Goal: Information Seeking & Learning: Learn about a topic

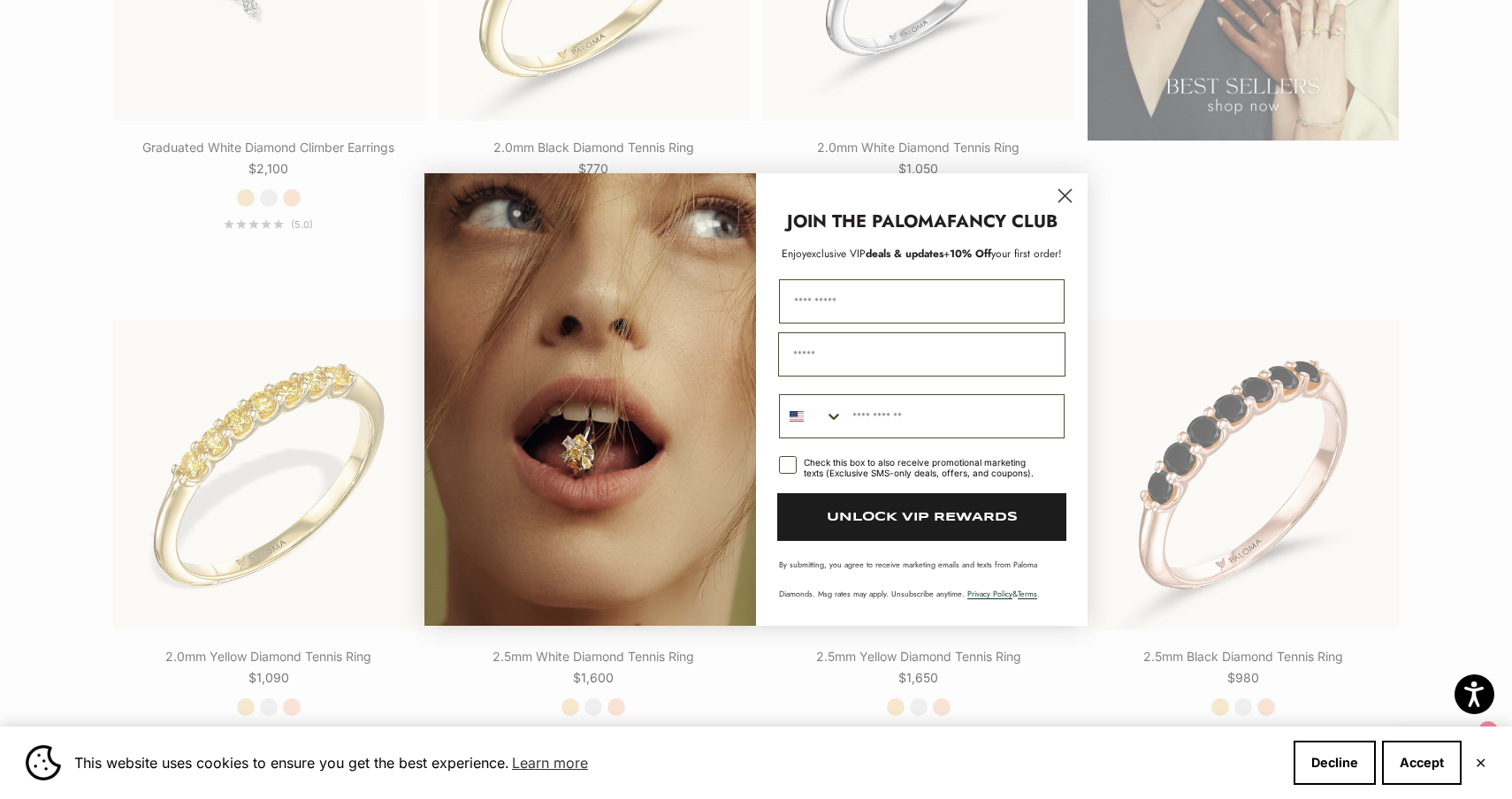
scroll to position [2853, 0]
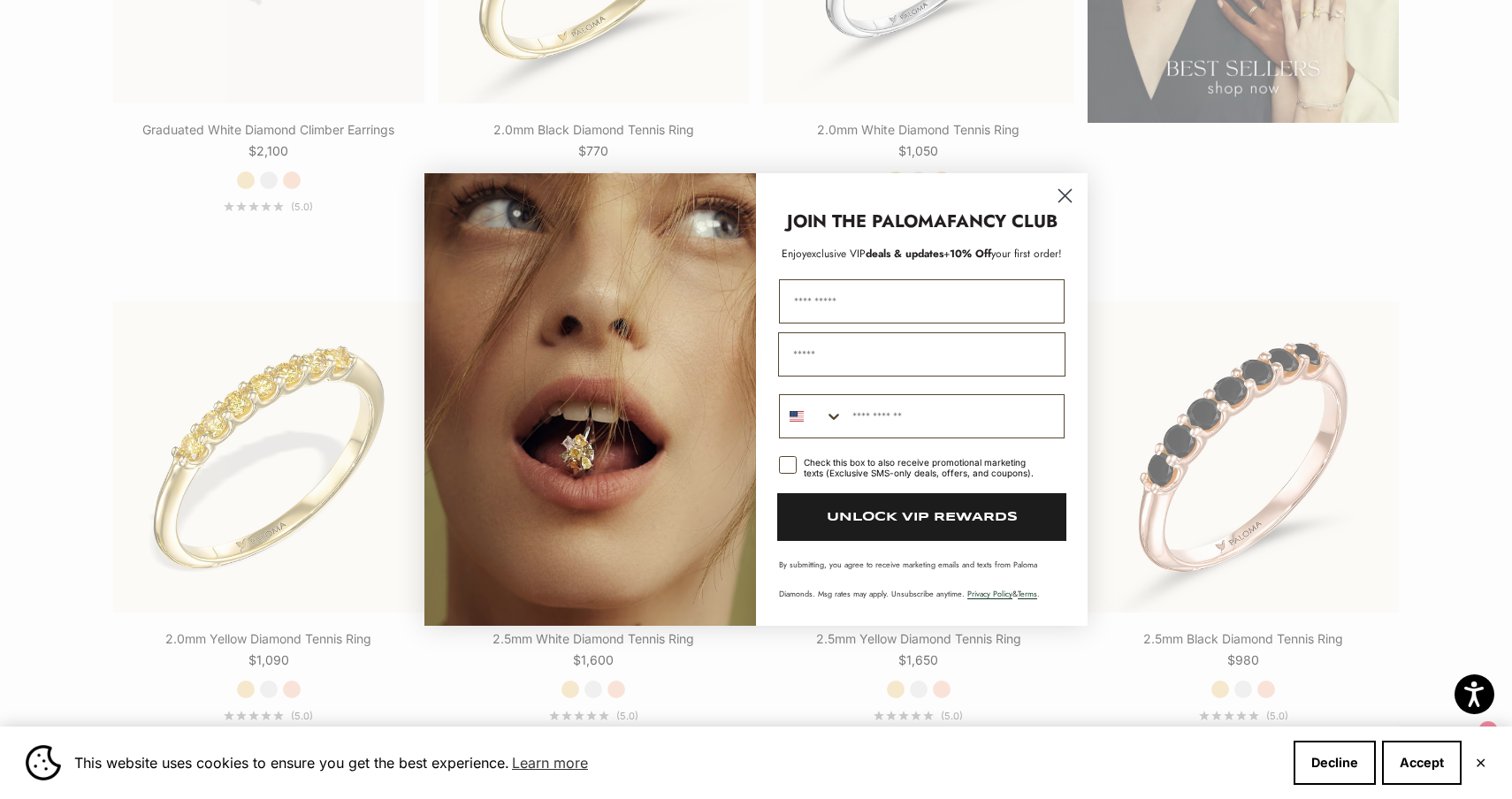
click at [1072, 189] on circle "Close dialog" at bounding box center [1064, 196] width 29 height 29
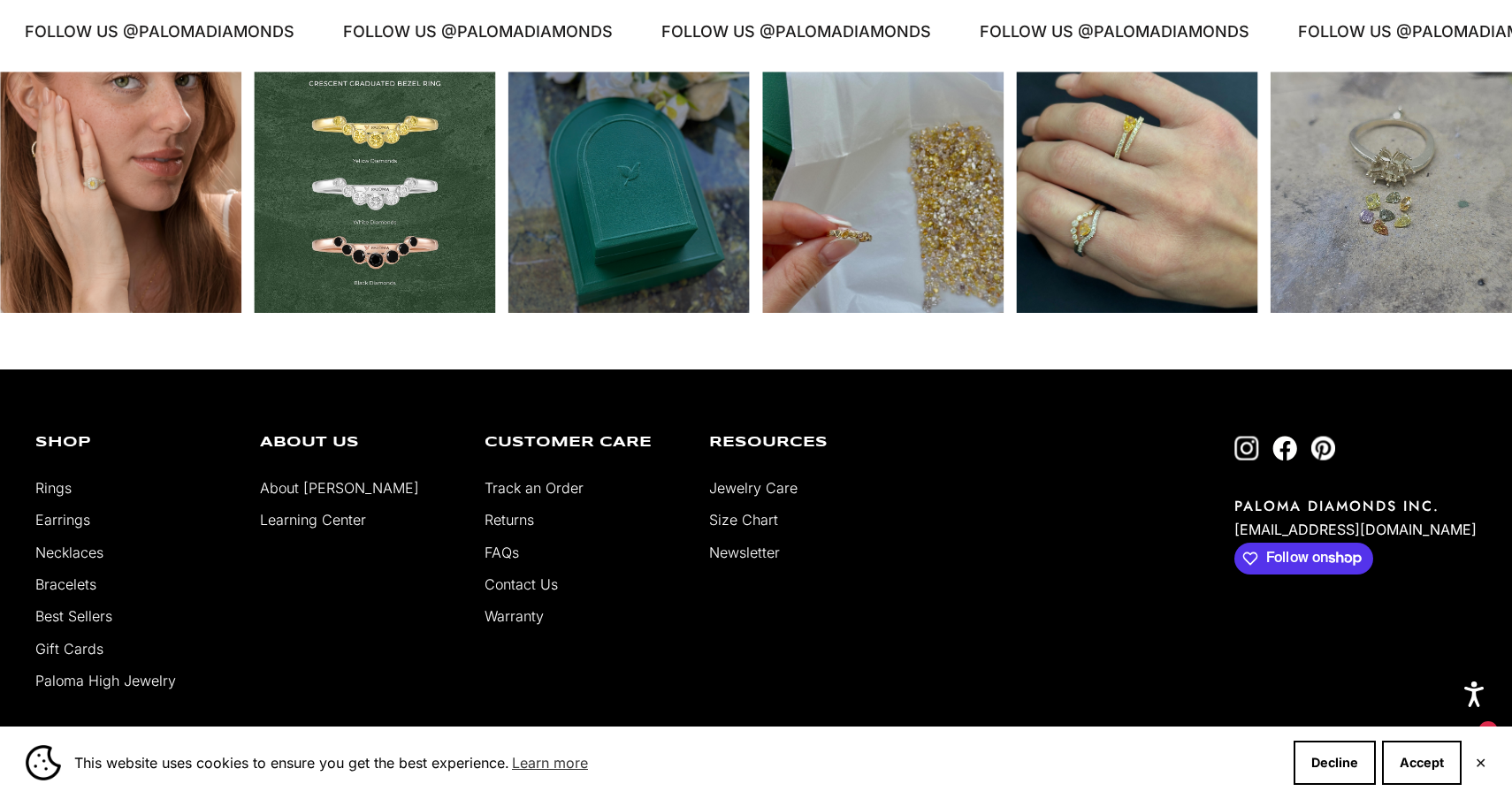
scroll to position [4270, 0]
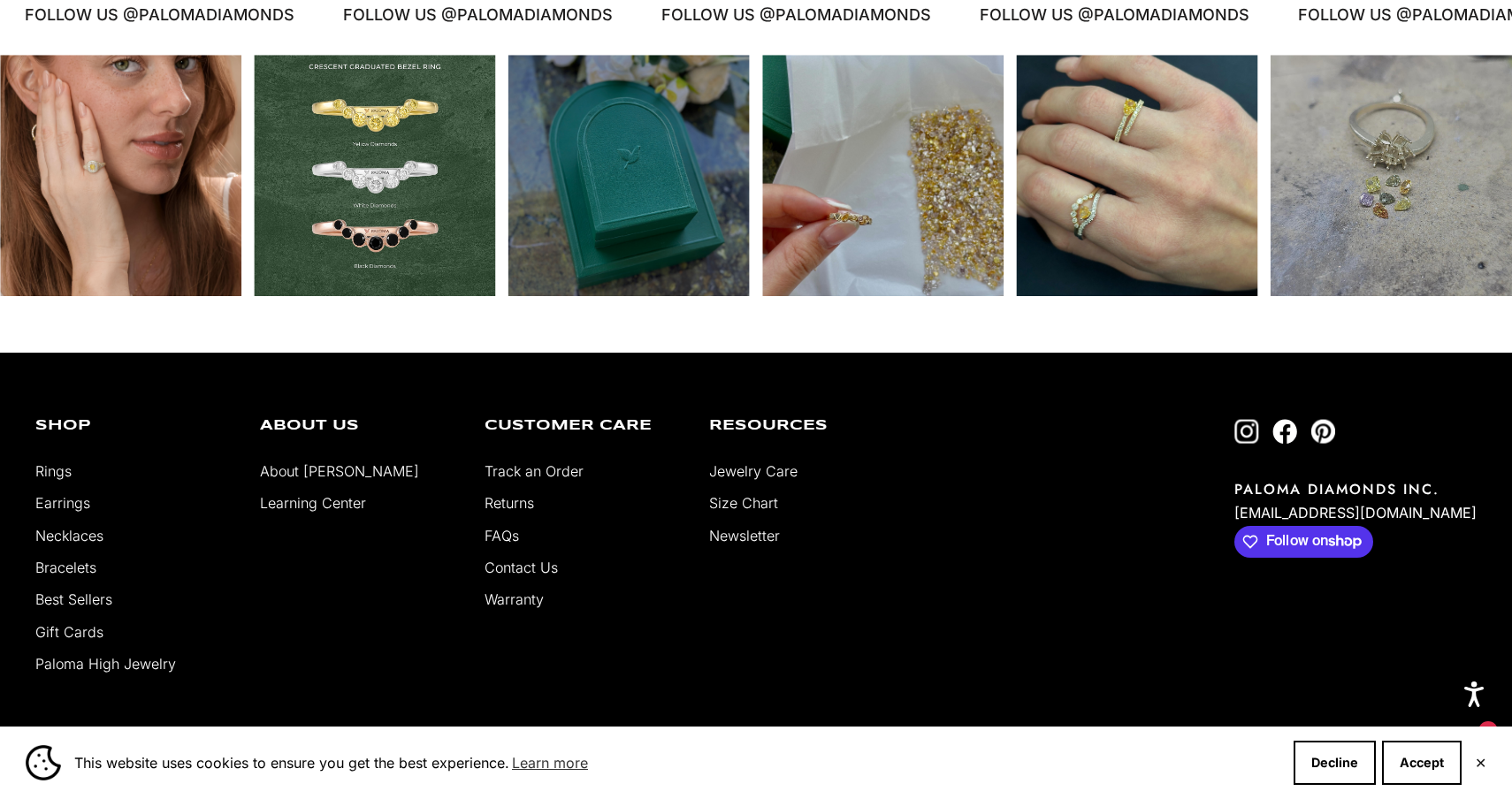
click at [311, 466] on link "About [PERSON_NAME]" at bounding box center [339, 471] width 160 height 18
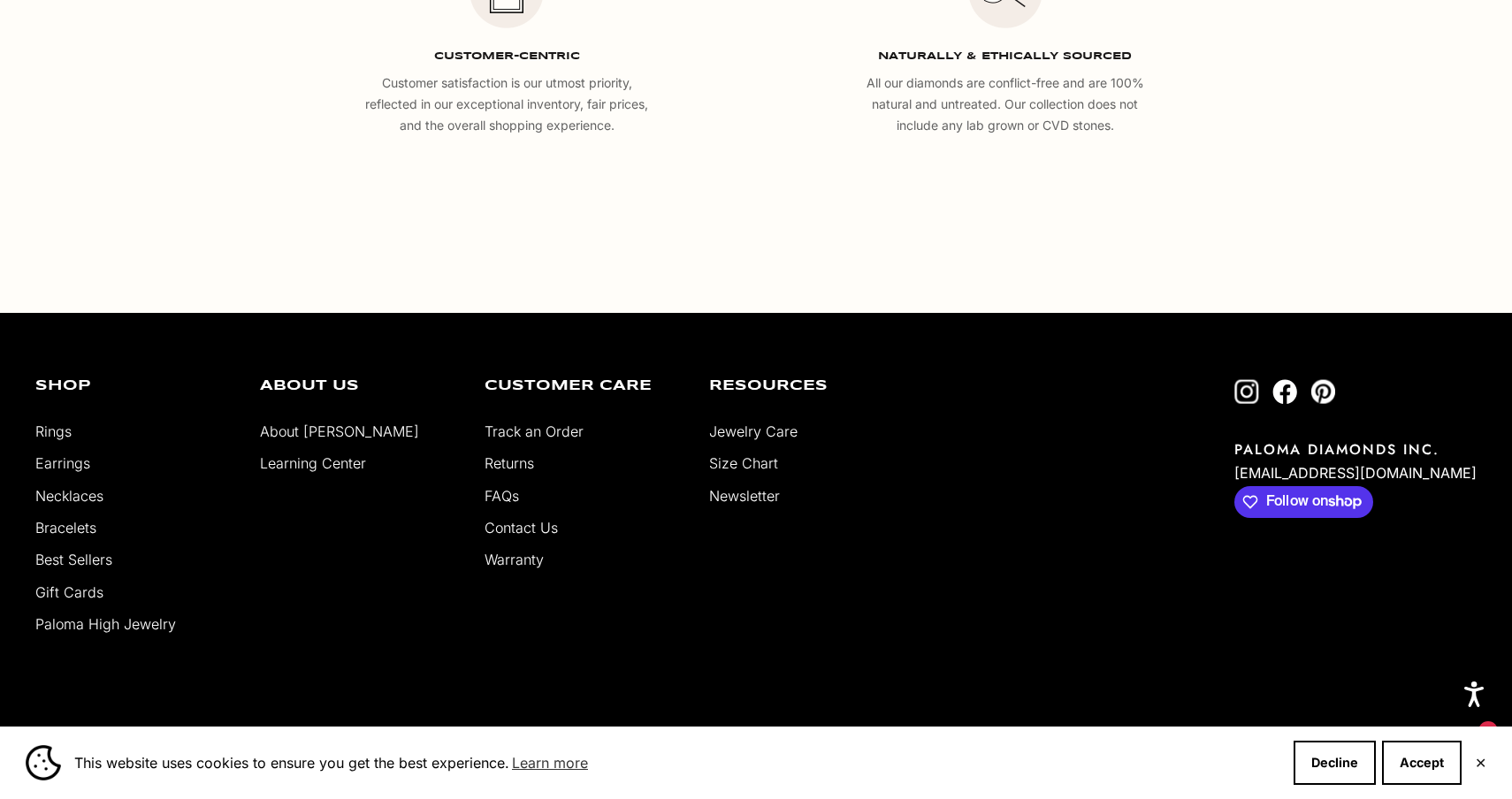
scroll to position [3332, 0]
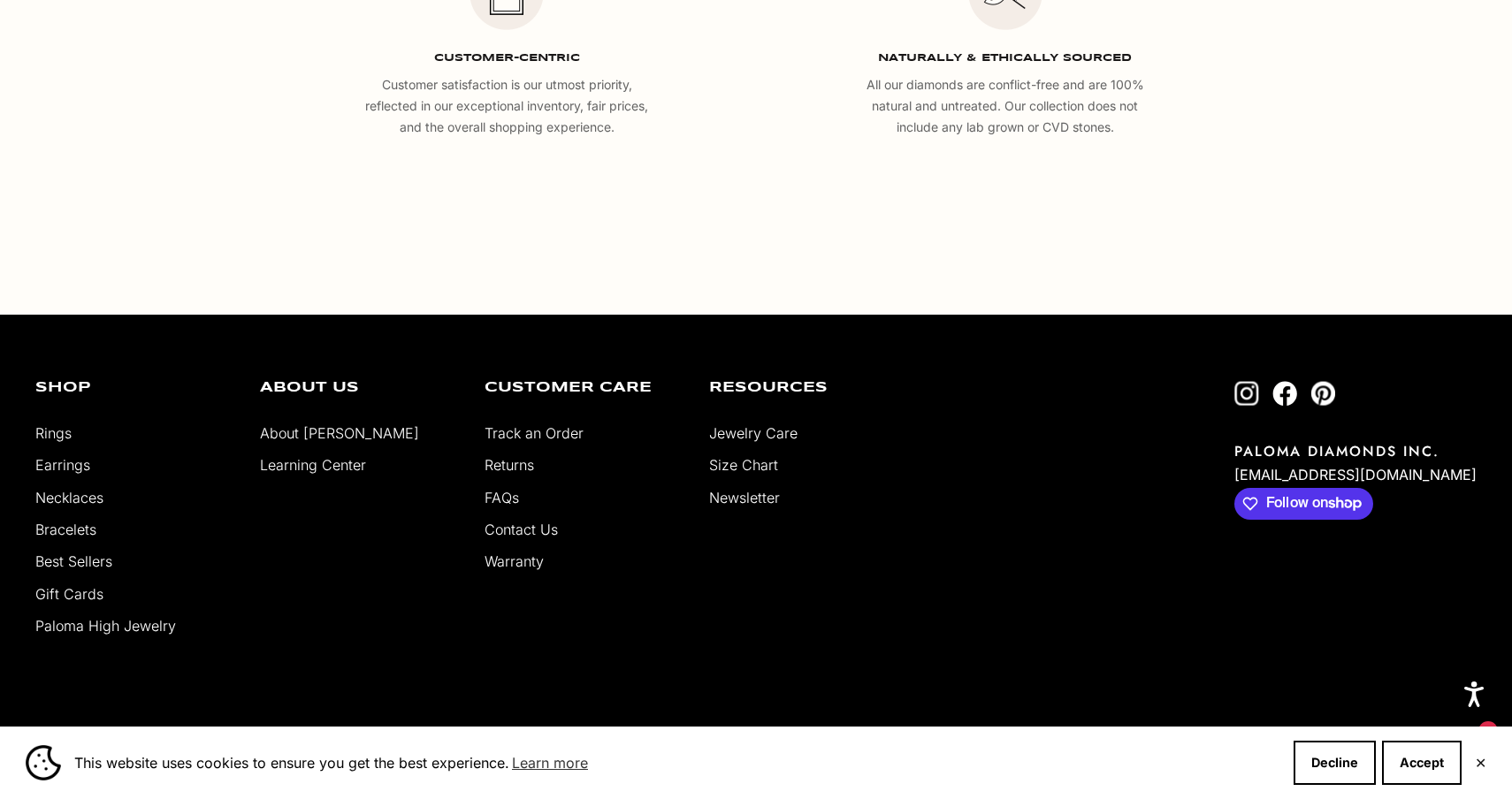
click at [511, 531] on link "Contact Us" at bounding box center [521, 530] width 74 height 18
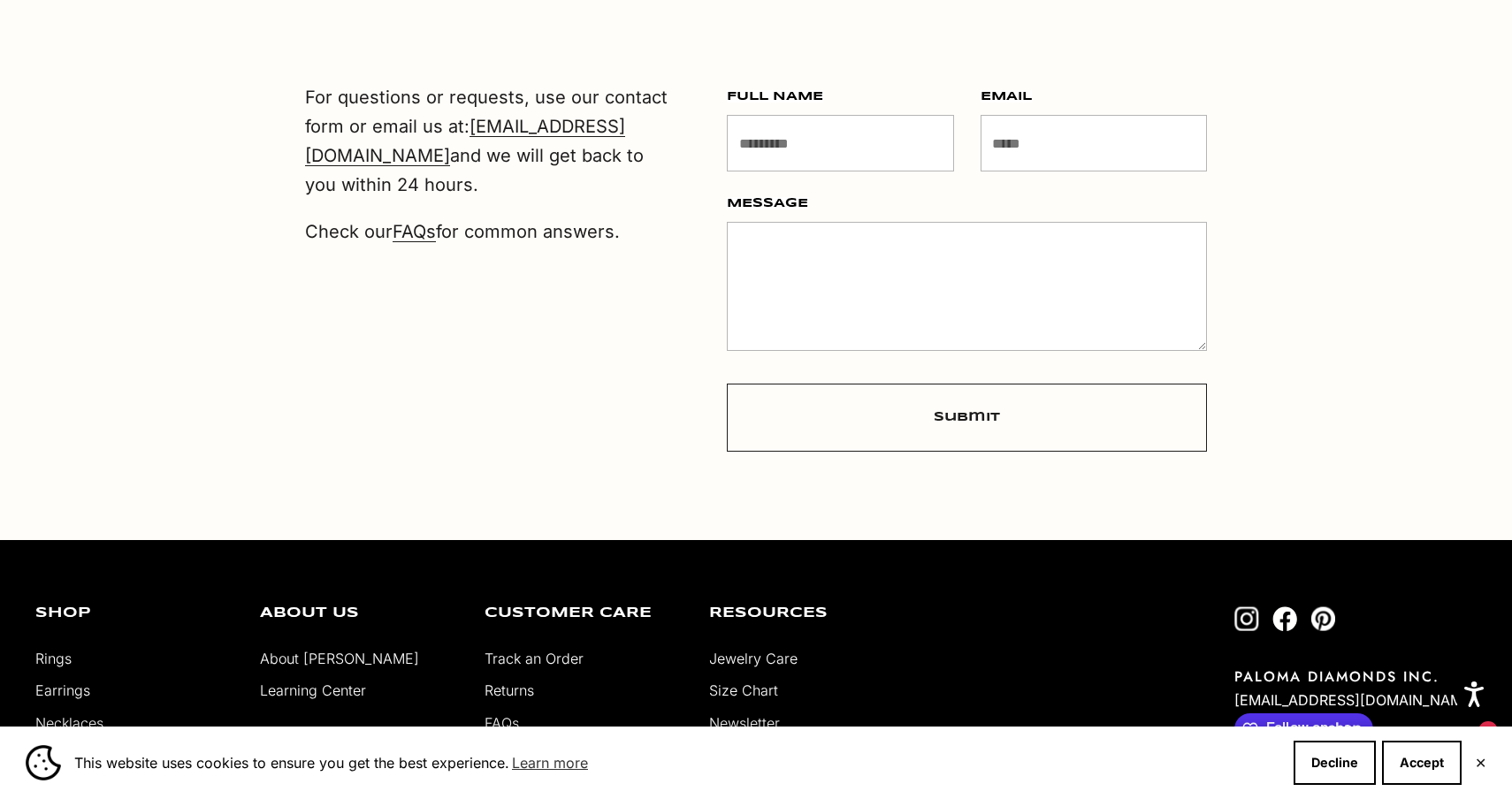
scroll to position [690, 0]
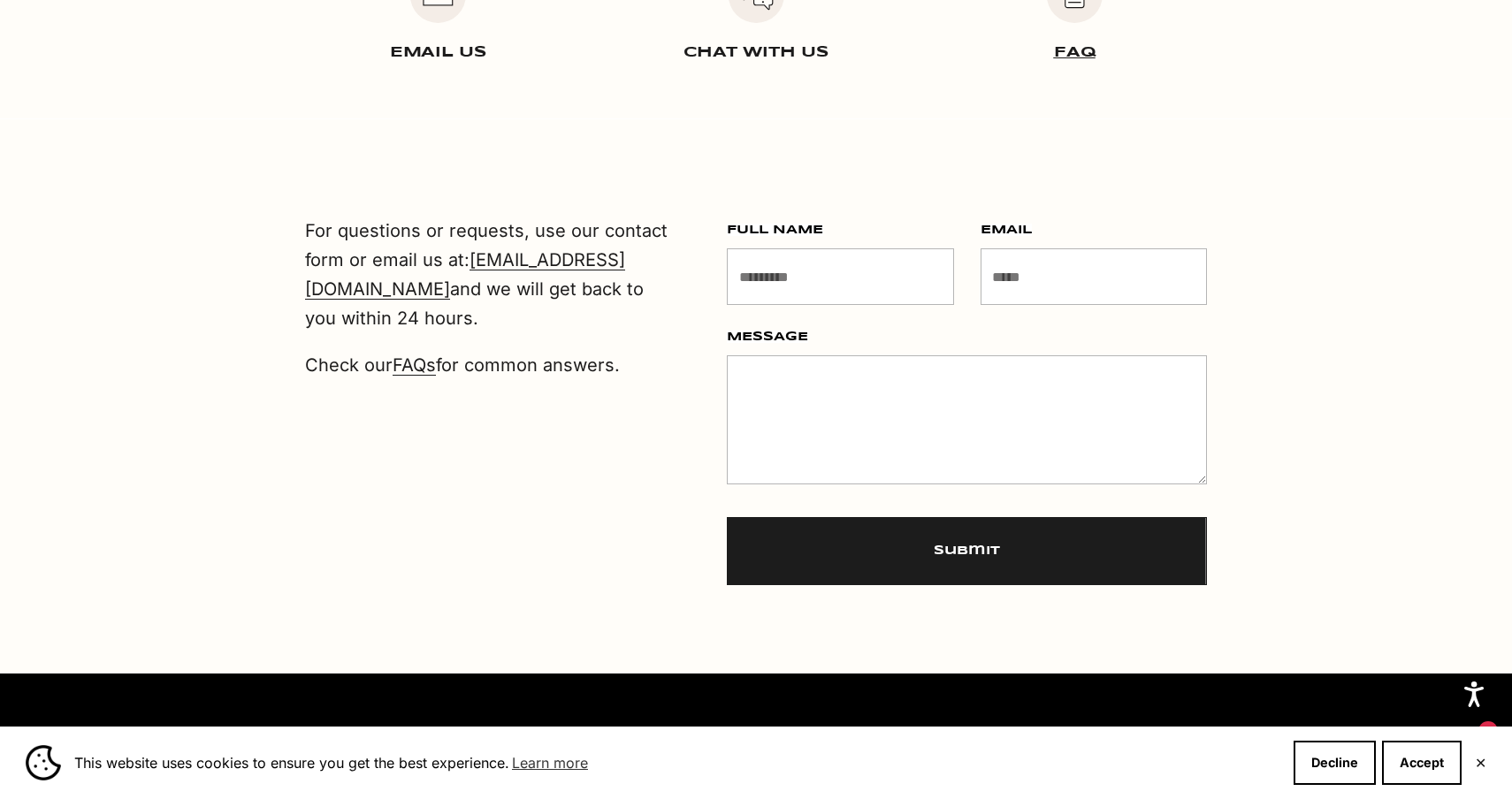
click at [1071, 32] on div "FAQ" at bounding box center [1074, 14] width 265 height 96
click at [1073, 50] on link "FAQ" at bounding box center [1074, 52] width 42 height 15
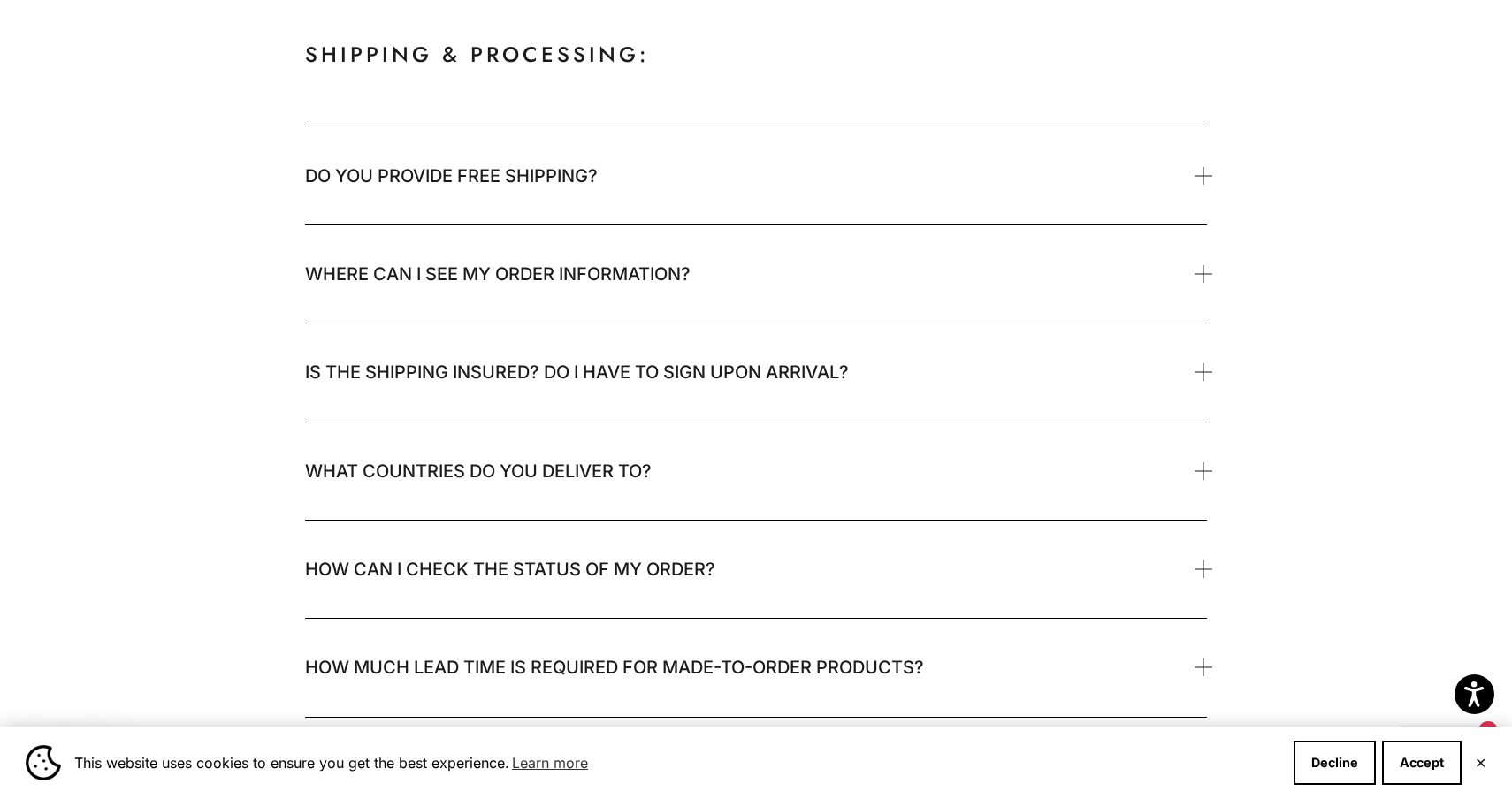
scroll to position [332, 0]
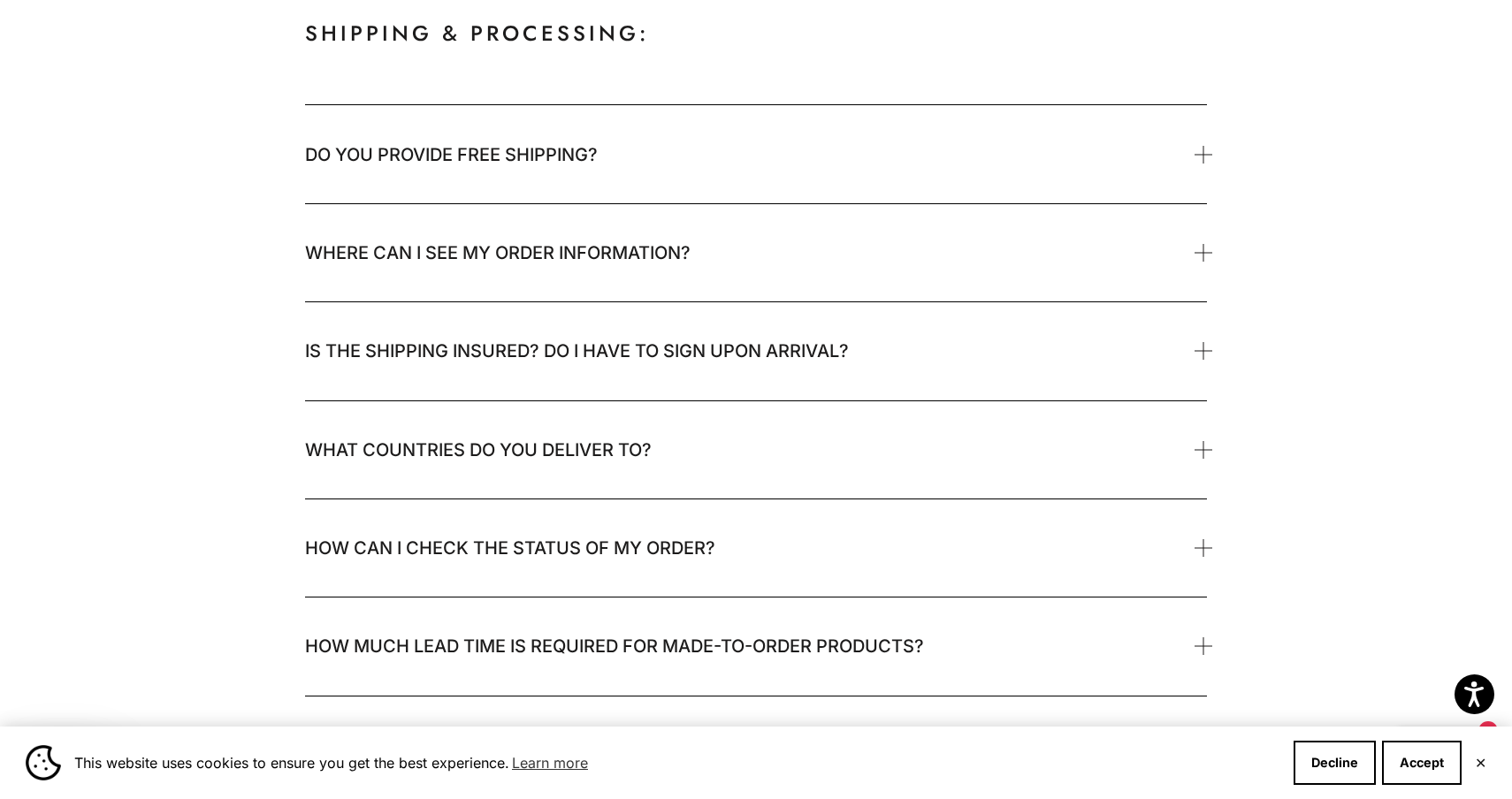
click at [490, 175] on span "Do you provide free shipping?" at bounding box center [756, 154] width 902 height 97
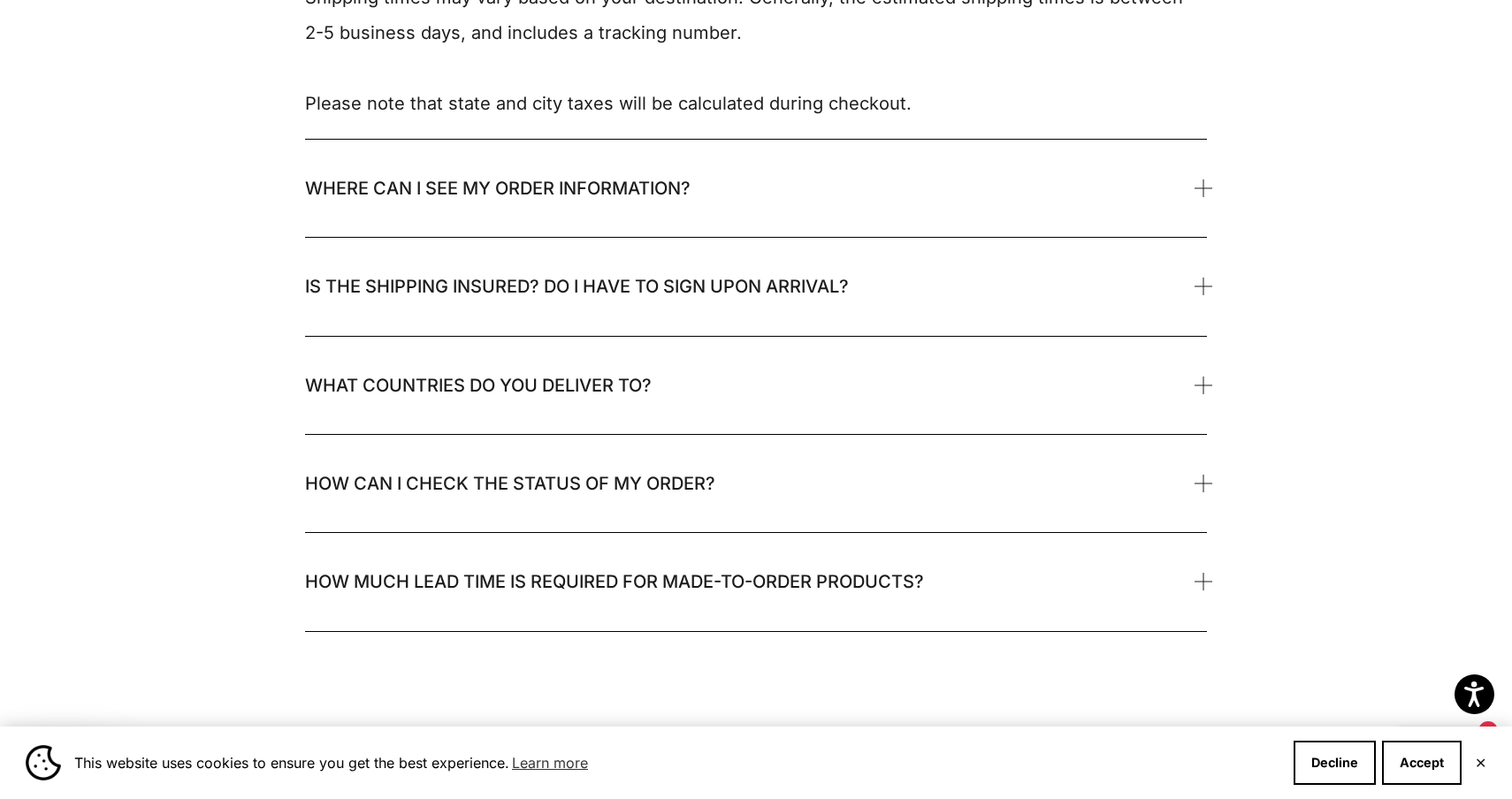
scroll to position [625, 0]
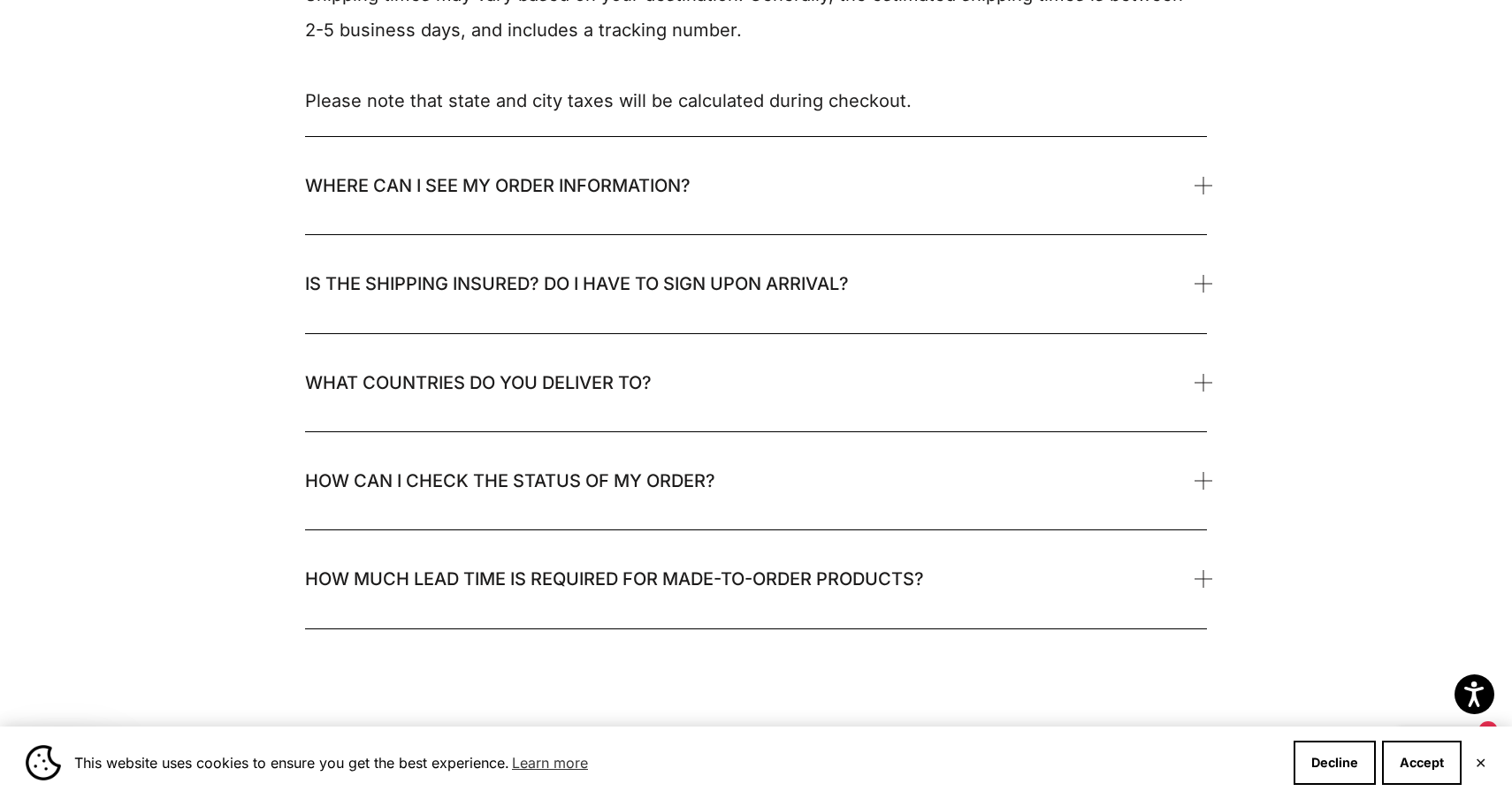
click at [366, 391] on span "What countries do you deliver to?" at bounding box center [478, 383] width 347 height 35
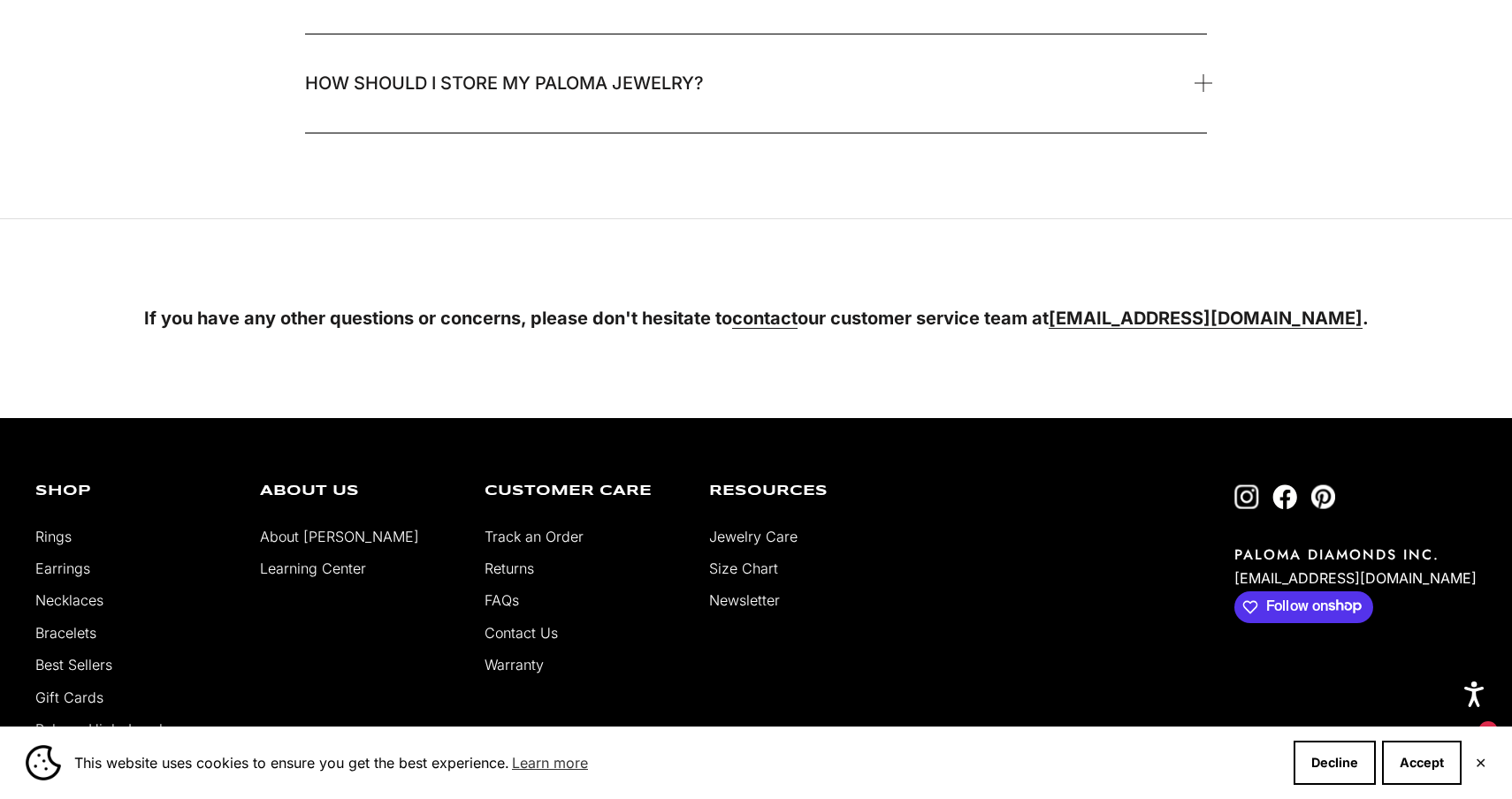
scroll to position [3541, 0]
